Goal: Complete application form

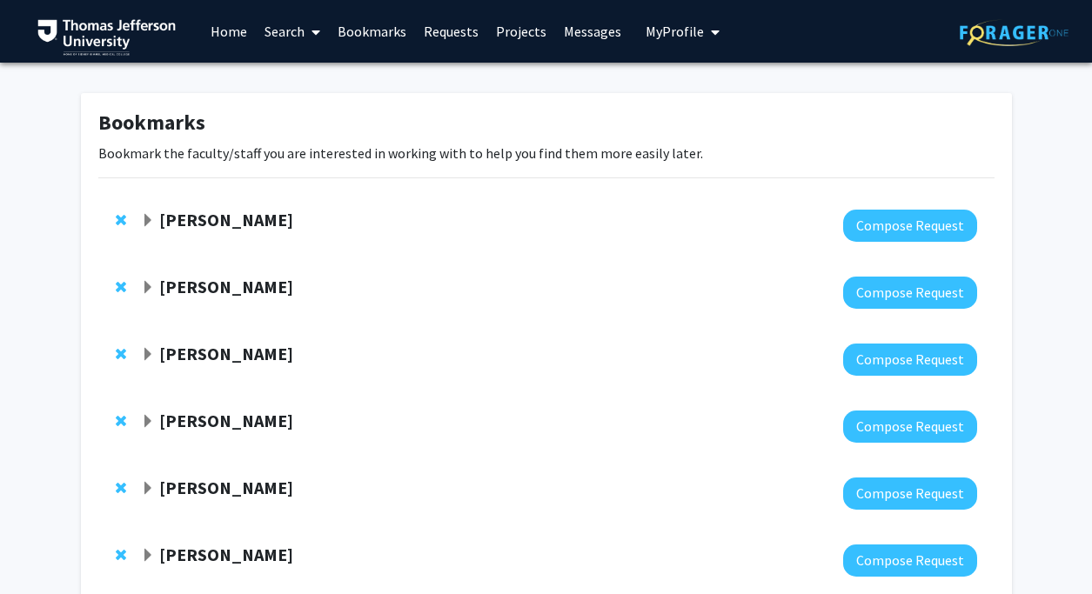
click at [150, 221] on span "Expand Munjireen Sifat Bookmark" at bounding box center [148, 221] width 14 height 14
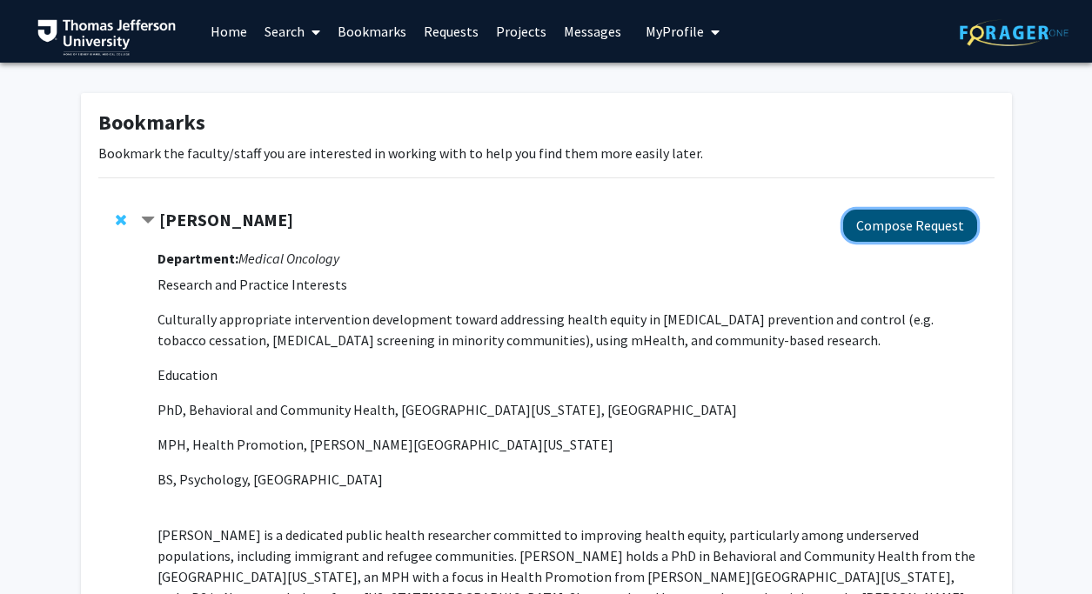
click at [870, 233] on button "Compose Request" at bounding box center [910, 226] width 134 height 32
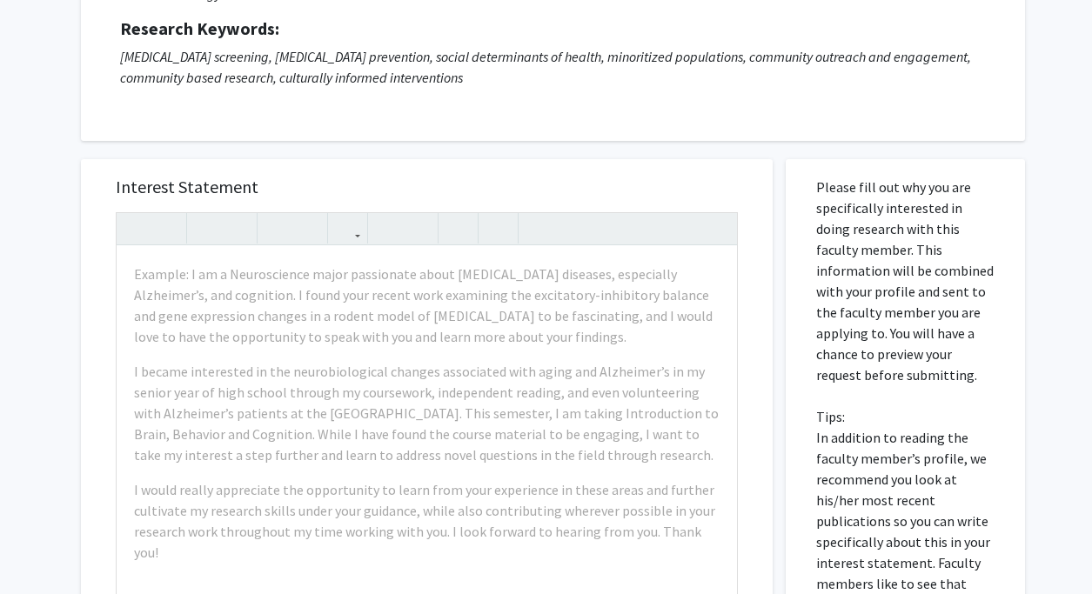
scroll to position [238, 0]
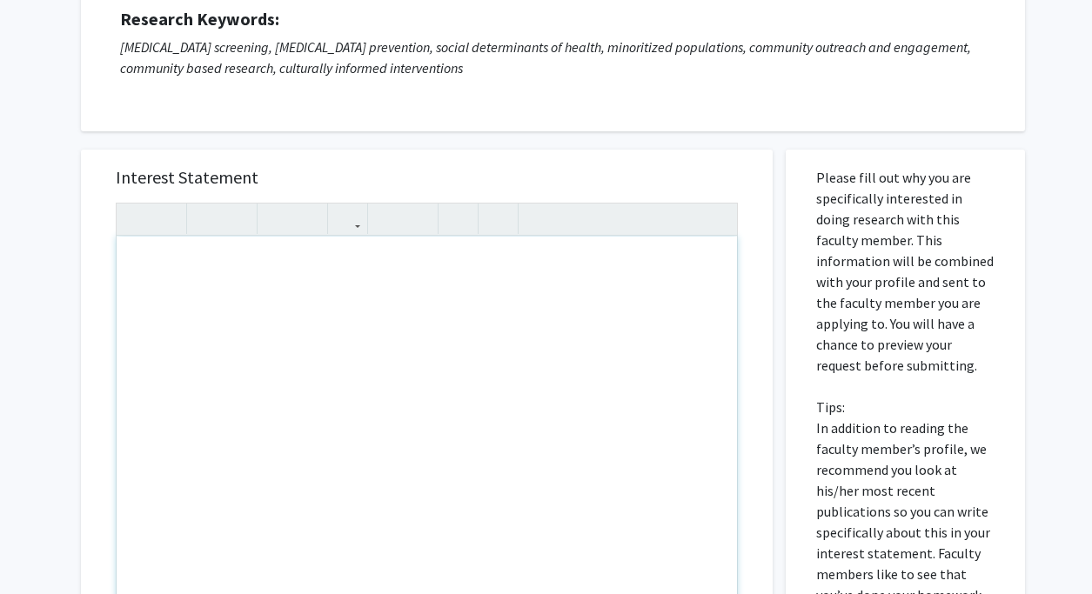
click at [246, 292] on div "Note to users with screen readers: Please press Alt+0 or Option+0 to deactivate…" at bounding box center [427, 436] width 620 height 399
click at [370, 139] on div "Interest Statement Insert link Remove link Cancel Save Preview & Submit" at bounding box center [427, 459] width 718 height 654
click at [161, 292] on div "Note to users with screen readers: Please press Alt+0 or Option+0 to deactivate…" at bounding box center [427, 436] width 620 height 399
paste div "Note to users with screen readers: Please press Alt+0 or Option+0 to deactivate…"
type textarea "<p>Dear Dr. Sifat,</p><br><p>I hope this message finds you well! My name is Chi…"
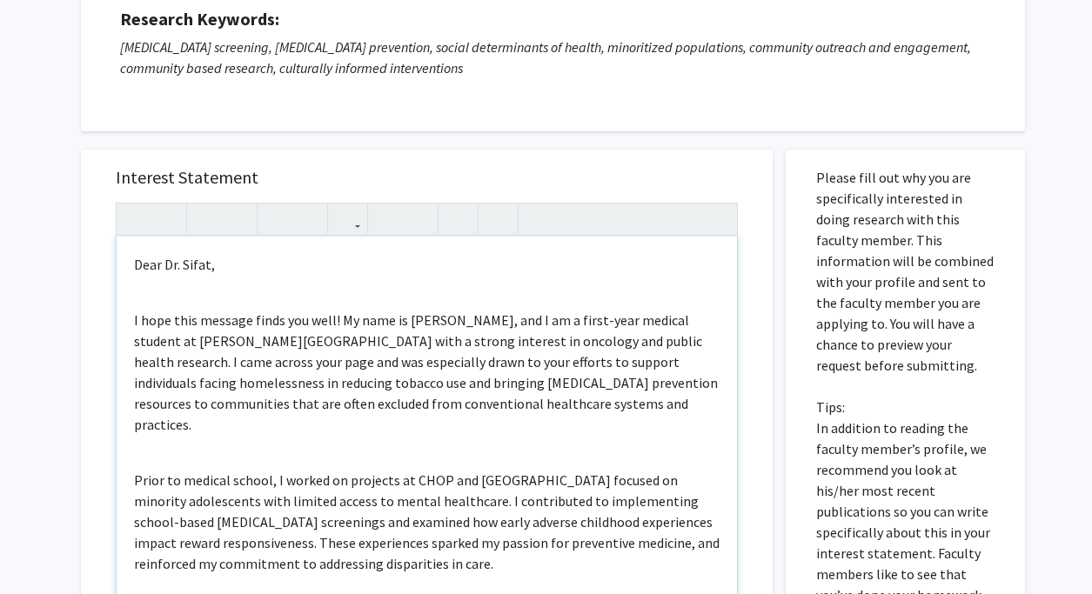
click at [159, 298] on div "Dear Dr. Sifat, I hope this message finds you well! My name is Chikodi Ebo, and…" at bounding box center [427, 436] width 620 height 399
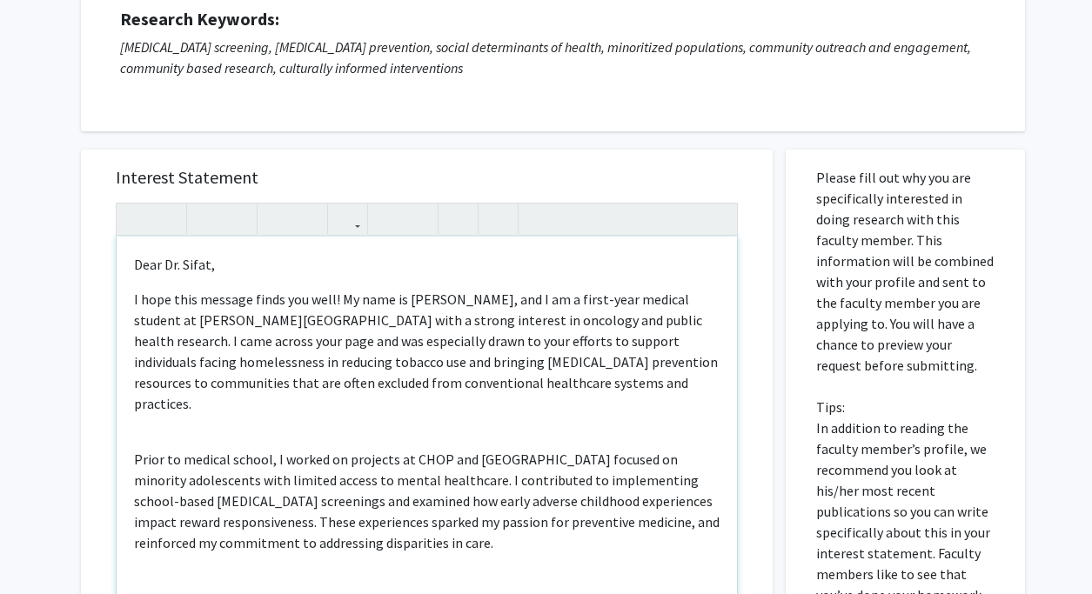
click at [145, 284] on div "Dear Dr. Sifat, I hope this message finds you well! My name is Chikodi Ebo, and…" at bounding box center [427, 436] width 620 height 399
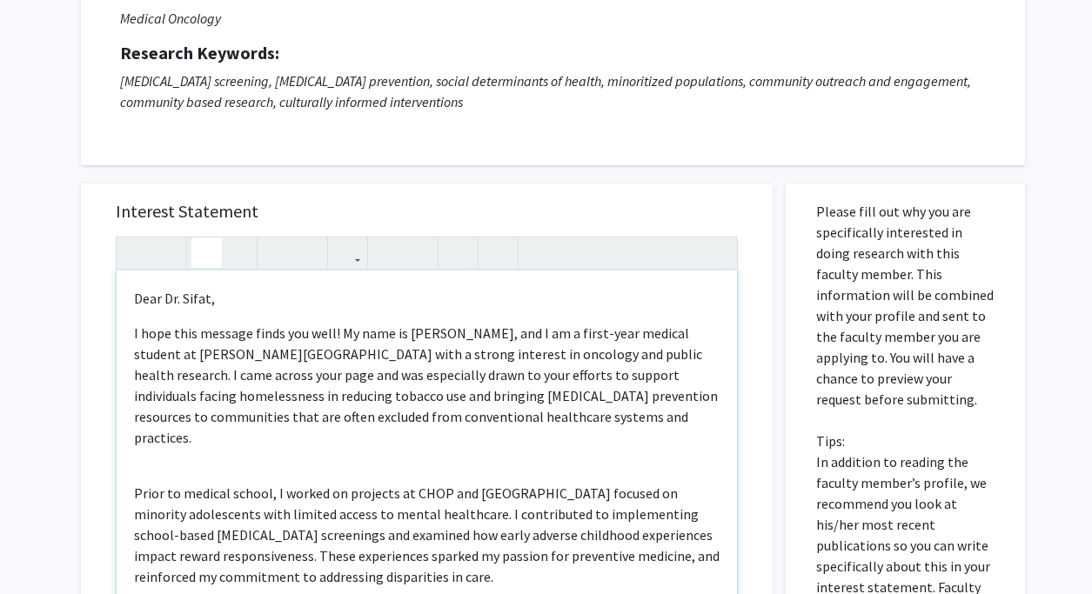
scroll to position [204, 0]
click at [164, 448] on div "Dear Dr. Sifat, I hope this message finds you well! My name is Chikodi Ebo, and…" at bounding box center [427, 469] width 620 height 399
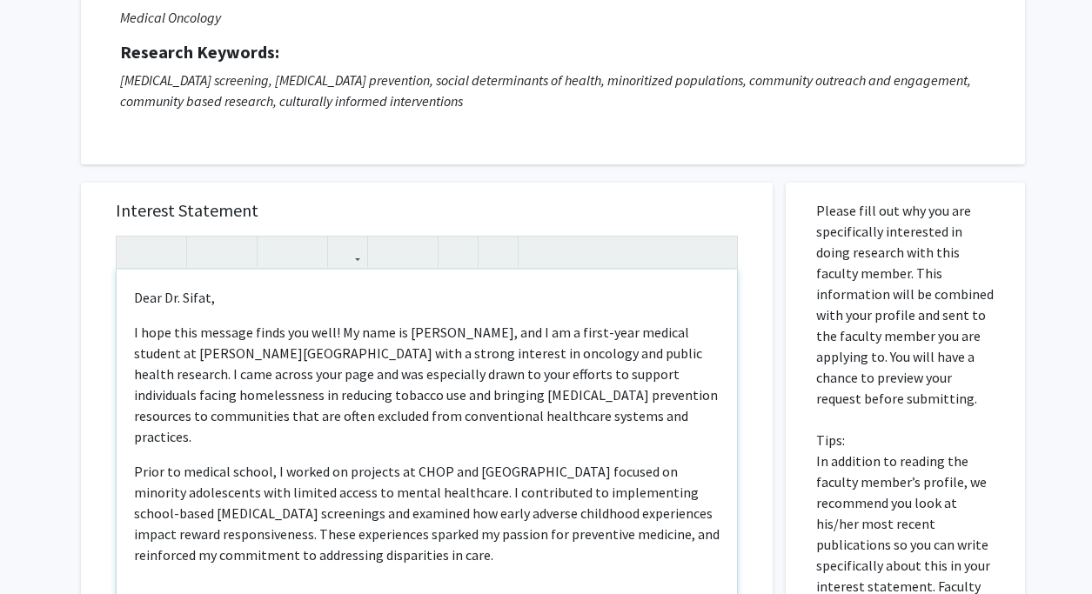
click at [138, 461] on p "Prior to medical school, I worked on projects at CHOP and Temple University foc…" at bounding box center [427, 513] width 586 height 104
click at [157, 437] on div "Dear Dr. Sifat, I hope this message finds you well! My name is Chikodi Ebo, and…" at bounding box center [427, 469] width 620 height 399
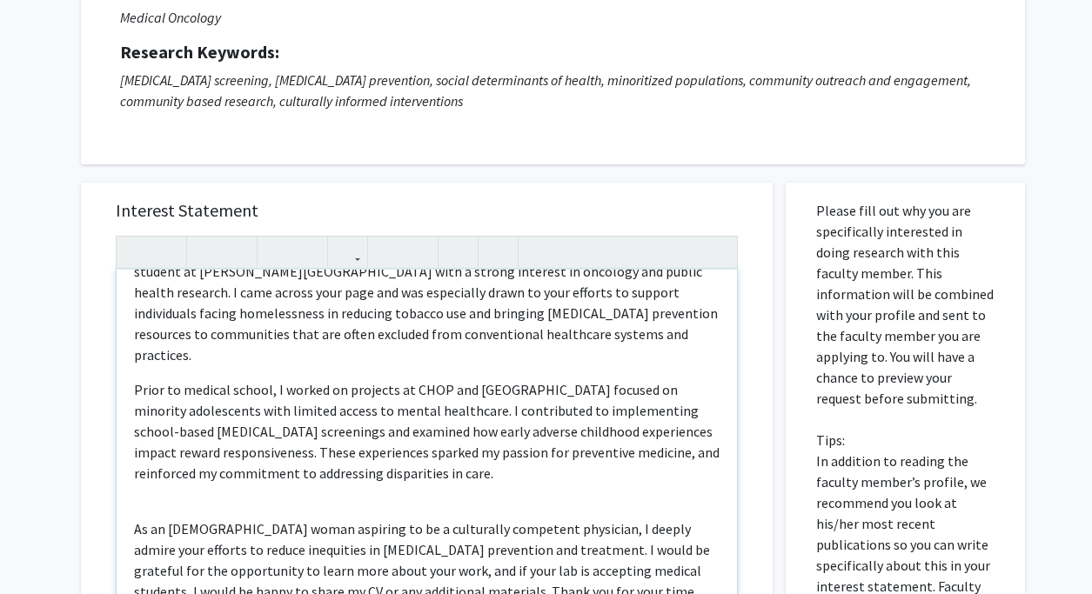
scroll to position [81, 0]
click at [140, 519] on p "As an African-American woman aspiring to be a culturally competent physician, I…" at bounding box center [427, 561] width 586 height 84
click at [138, 489] on div "Dear Dr. Sifat, I hope this message finds you well! My name is Chikodi Ebo, and…" at bounding box center [427, 469] width 620 height 399
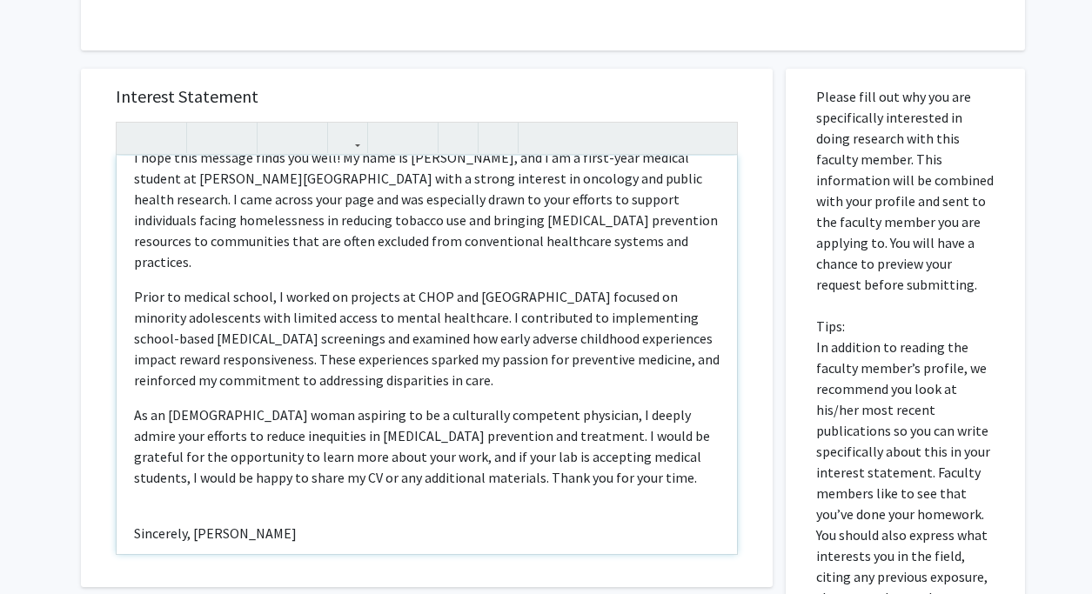
scroll to position [320, 0]
click at [191, 521] on p "Sincerely, Chikodi Ebo" at bounding box center [427, 531] width 586 height 21
type textarea "<p>Dear Dr. Sifat,</p><p><span style="font-size: 1rem;">I hope this message fin…"
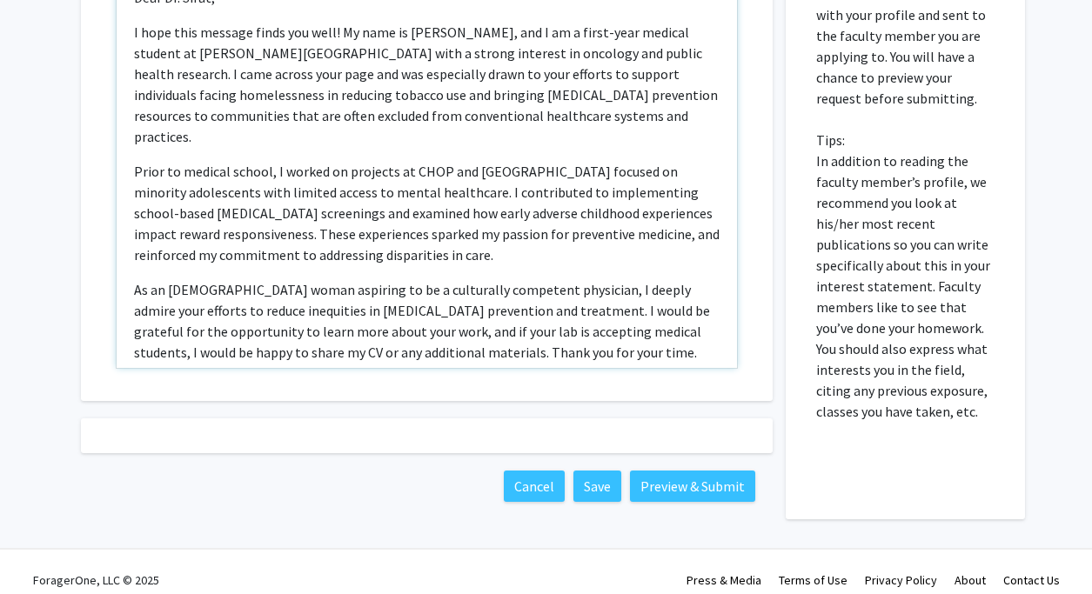
scroll to position [521, 0]
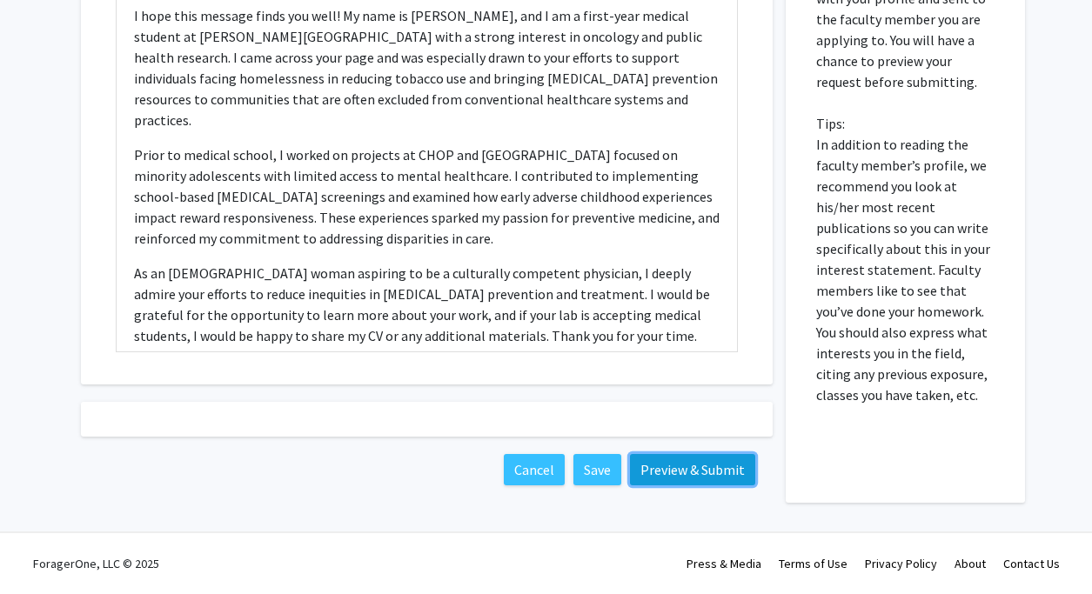
click at [675, 468] on button "Preview & Submit" at bounding box center [692, 469] width 125 height 31
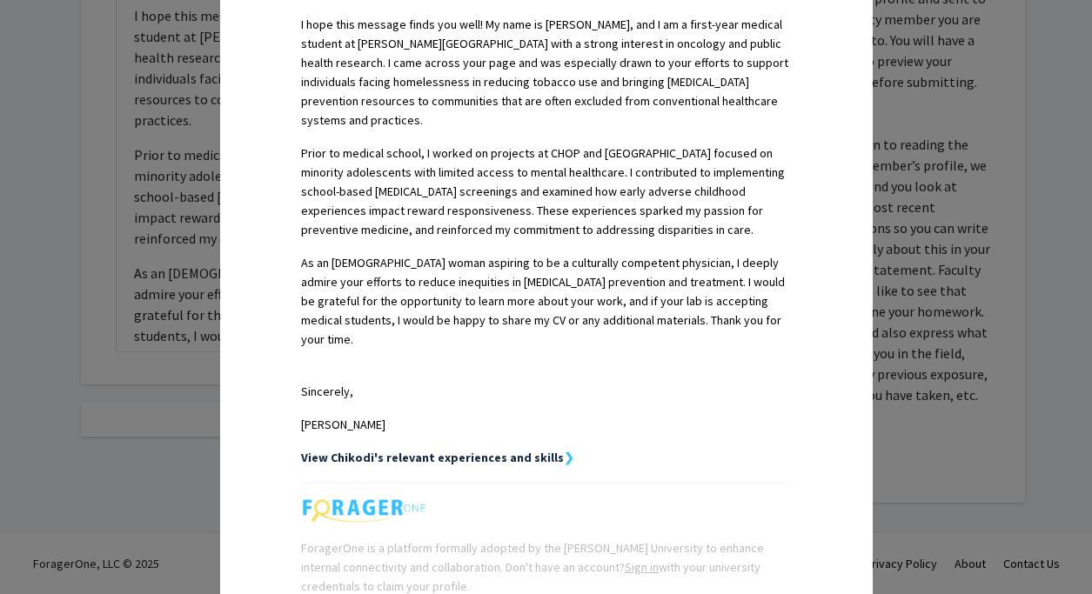
scroll to position [594, 0]
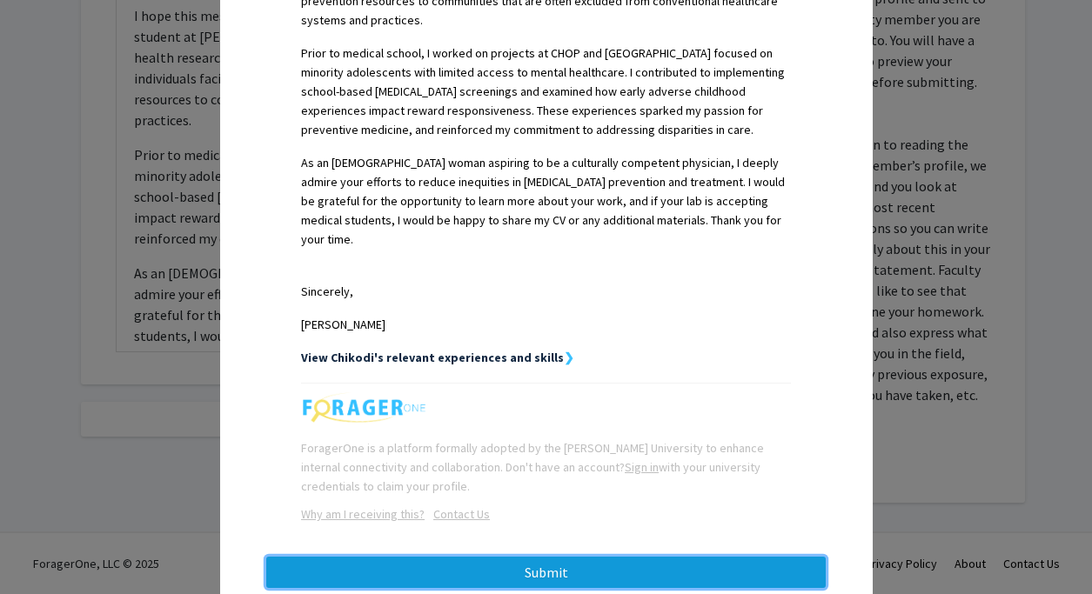
click at [483, 557] on button "Submit" at bounding box center [546, 572] width 560 height 31
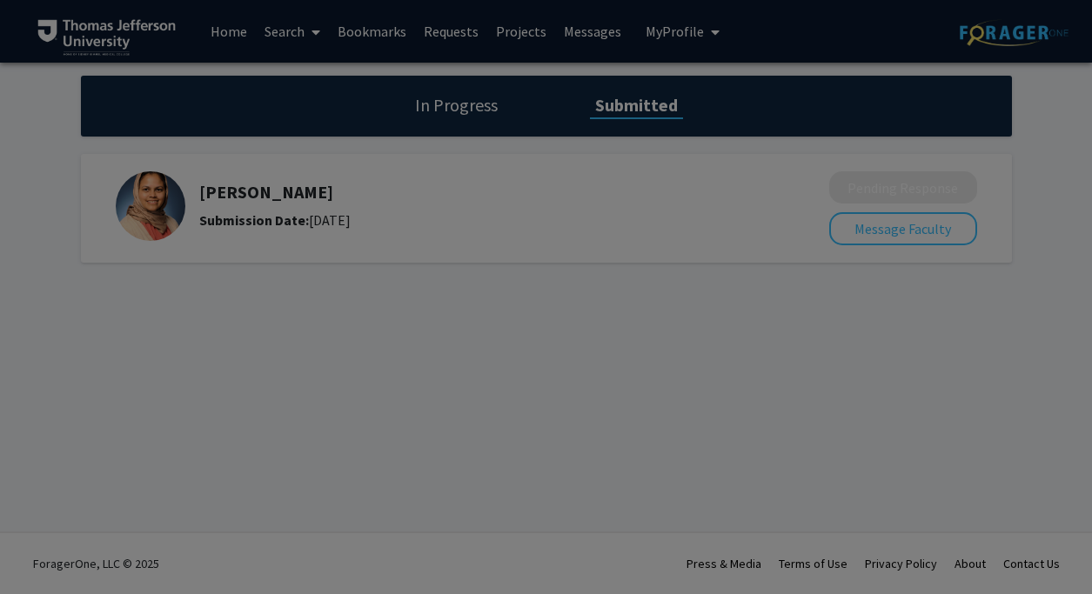
click at [511, 298] on div at bounding box center [546, 297] width 1092 height 594
click at [468, 113] on div at bounding box center [546, 297] width 1092 height 594
click at [528, 24] on div at bounding box center [546, 297] width 1092 height 594
